Goal: Find specific page/section: Find specific page/section

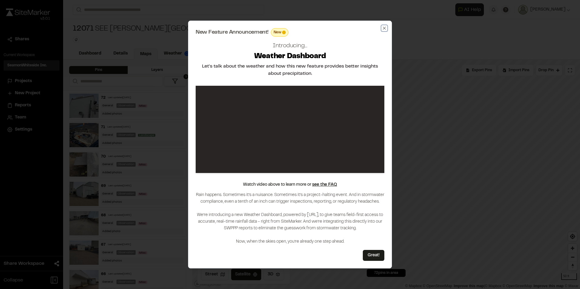
click at [385, 28] on icon "button" at bounding box center [384, 28] width 5 height 5
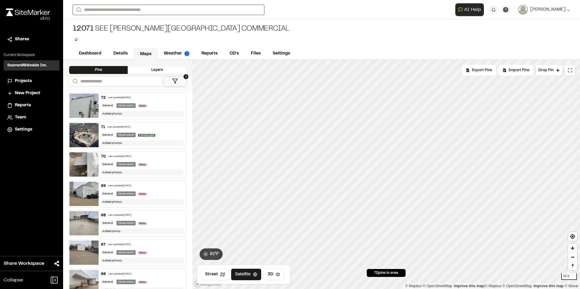
click at [115, 8] on input "Search" at bounding box center [168, 10] width 191 height 10
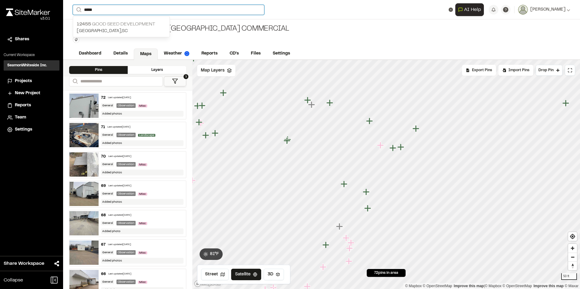
type input "*****"
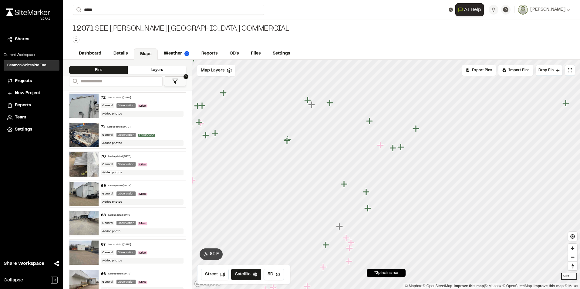
click at [121, 22] on p "12455 Good Seed Development" at bounding box center [121, 24] width 89 height 7
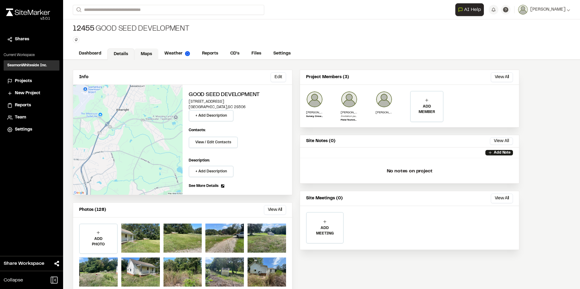
click at [143, 51] on link "Maps" at bounding box center [146, 55] width 24 height 12
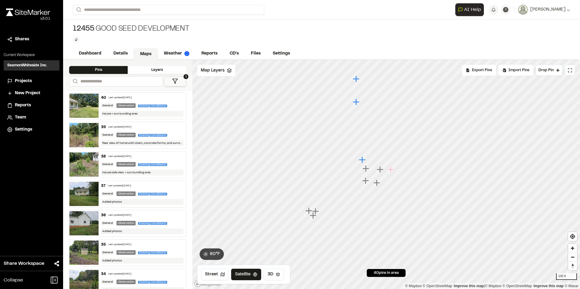
click at [357, 103] on icon "Map marker" at bounding box center [356, 102] width 7 height 7
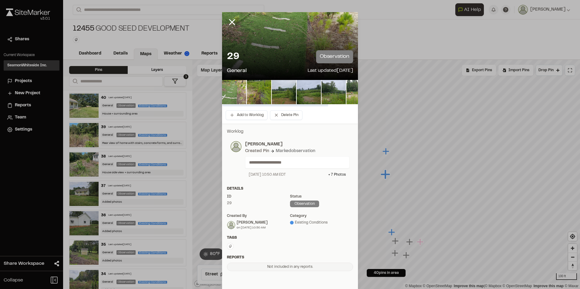
click at [236, 90] on img at bounding box center [234, 92] width 24 height 24
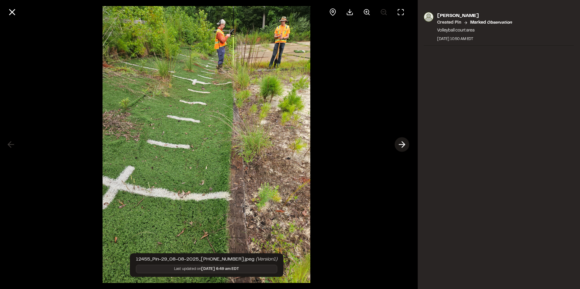
click at [400, 147] on icon at bounding box center [402, 145] width 10 height 10
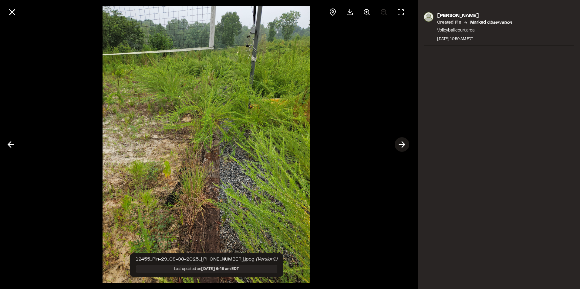
click at [400, 147] on icon at bounding box center [402, 145] width 10 height 10
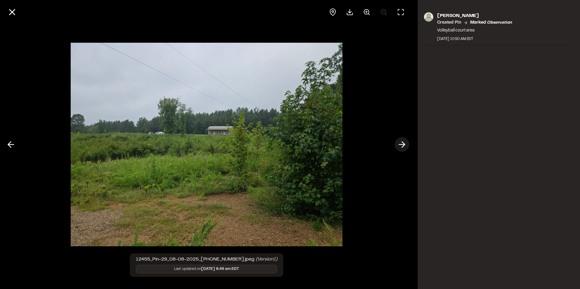
click at [400, 147] on icon at bounding box center [402, 145] width 10 height 10
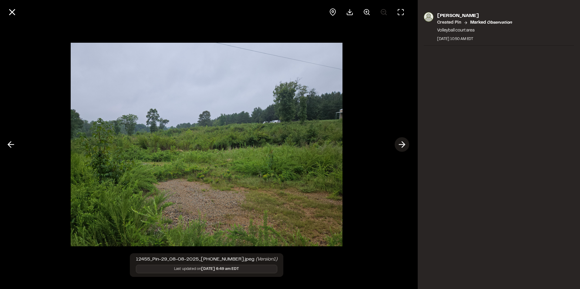
click at [400, 147] on icon at bounding box center [402, 145] width 10 height 10
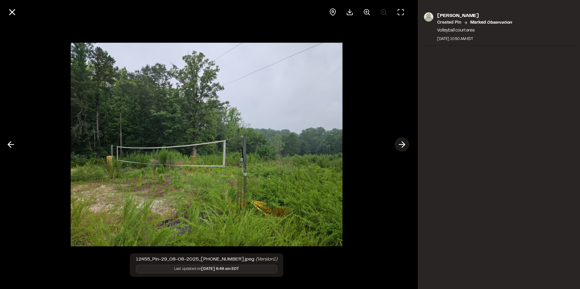
click at [400, 147] on icon at bounding box center [402, 145] width 10 height 10
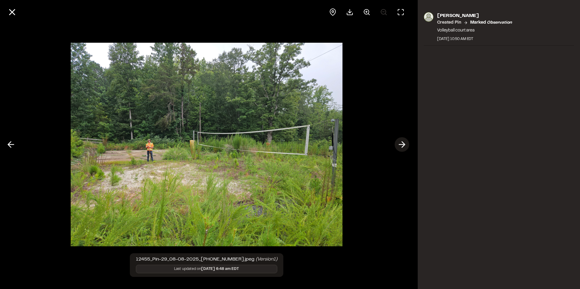
click at [400, 147] on icon at bounding box center [402, 145] width 10 height 10
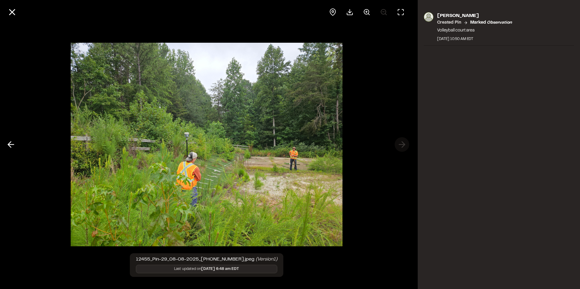
click at [400, 147] on div at bounding box center [206, 144] width 413 height 289
click at [13, 15] on icon at bounding box center [12, 12] width 10 height 10
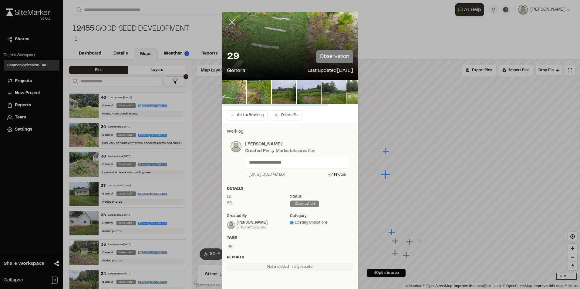
click at [231, 23] on line at bounding box center [232, 22] width 5 height 5
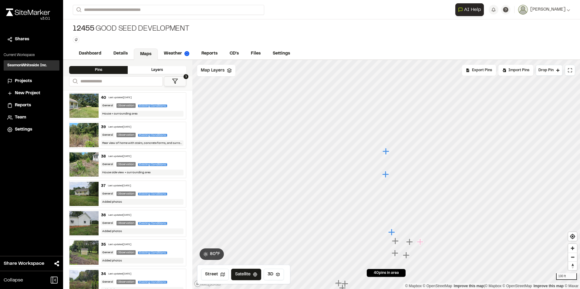
click at [397, 255] on icon "Map marker" at bounding box center [396, 254] width 8 height 8
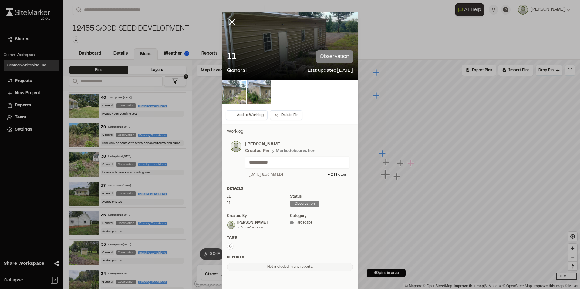
click at [235, 91] on img at bounding box center [234, 92] width 24 height 24
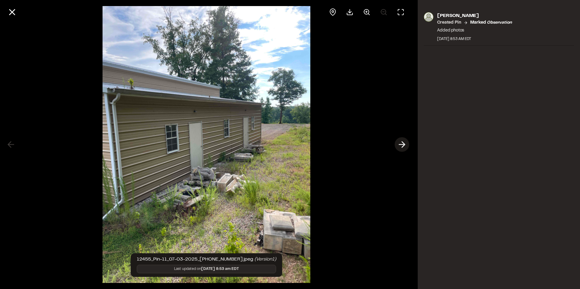
click at [404, 147] on icon at bounding box center [402, 145] width 10 height 10
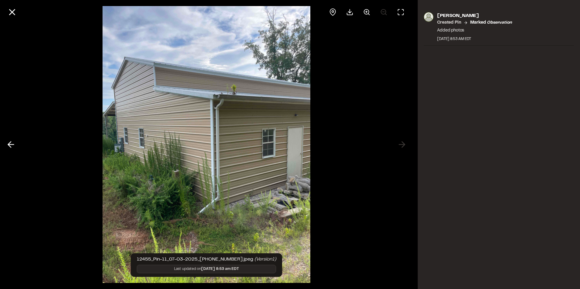
click at [541, 172] on div "[PERSON_NAME] Created Pin Marked observation Added photos [DATE] 8:53 AM EDT" at bounding box center [499, 144] width 162 height 289
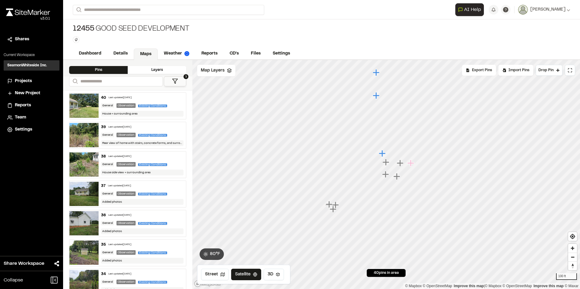
click at [402, 164] on icon "Map marker" at bounding box center [400, 163] width 7 height 7
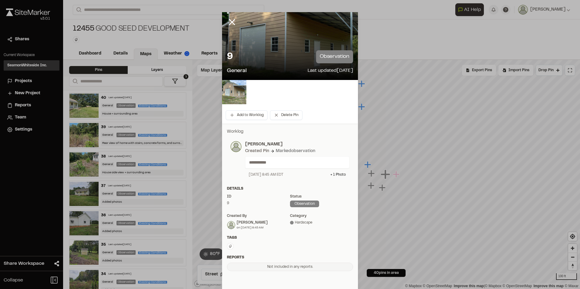
click at [241, 96] on img at bounding box center [234, 92] width 24 height 24
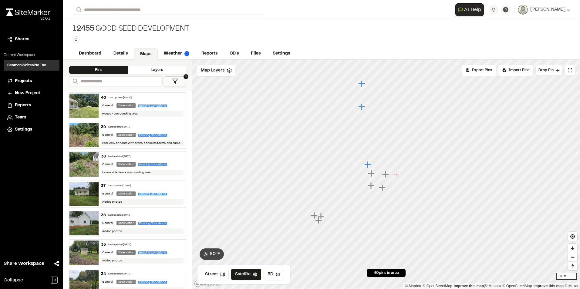
click at [364, 84] on icon "Map marker" at bounding box center [361, 83] width 7 height 7
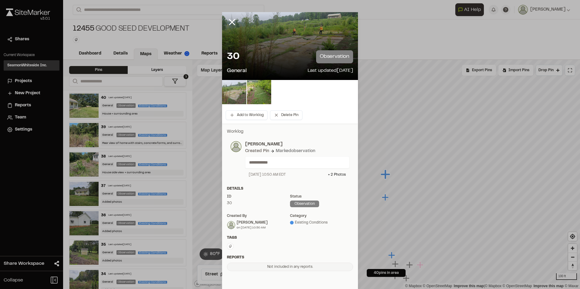
click at [232, 88] on img at bounding box center [234, 92] width 24 height 24
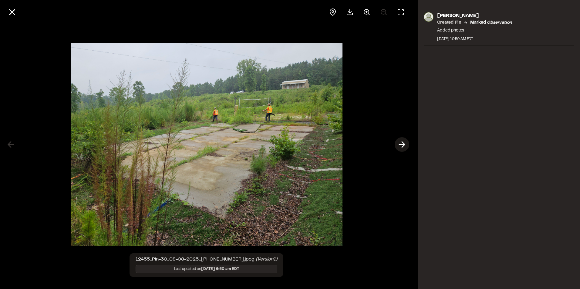
click at [401, 146] on icon at bounding box center [402, 145] width 10 height 10
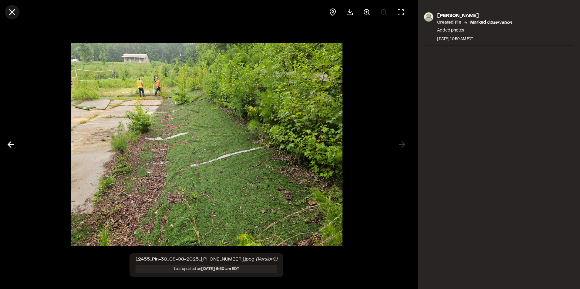
click at [14, 13] on line at bounding box center [12, 12] width 5 height 5
